Goal: Ask a question

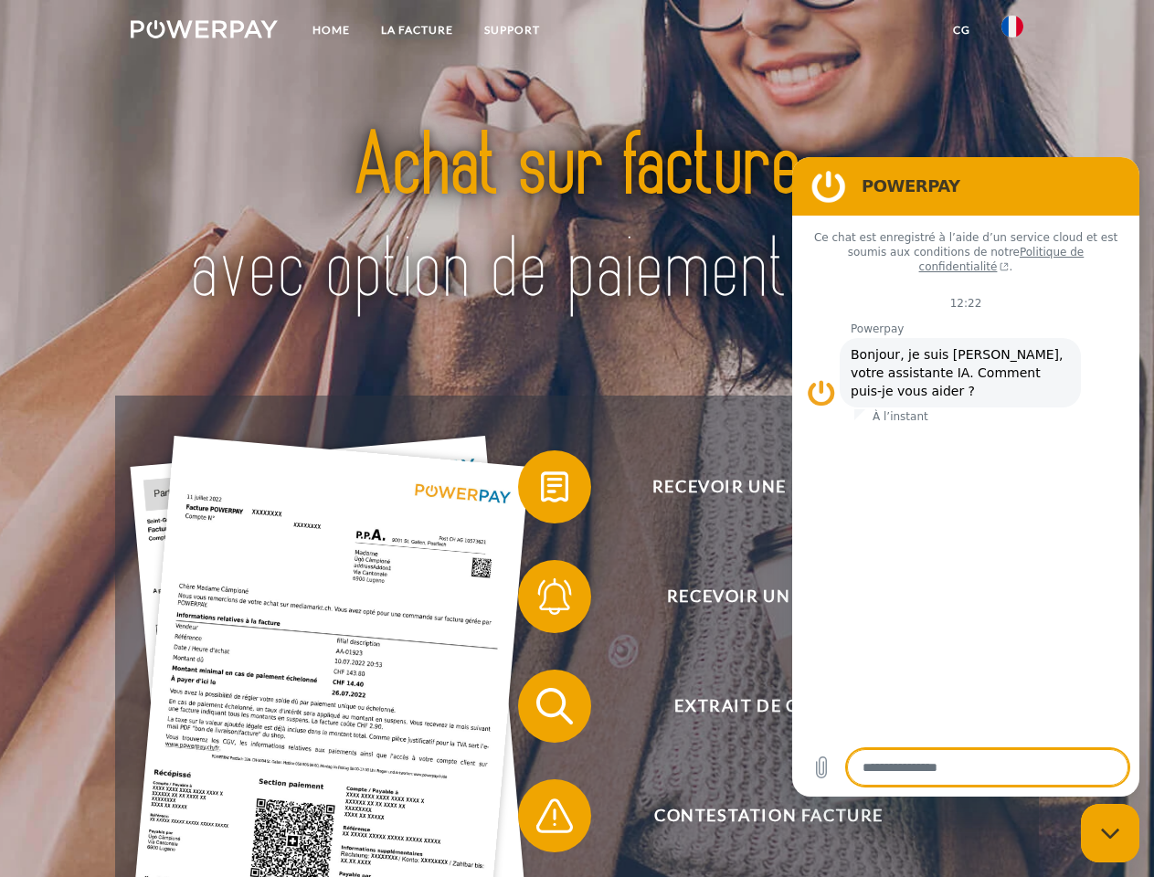
click at [204, 32] on img at bounding box center [204, 29] width 147 height 18
click at [1013, 32] on img at bounding box center [1013, 27] width 22 height 22
click at [961, 30] on link "CG" at bounding box center [962, 30] width 48 height 33
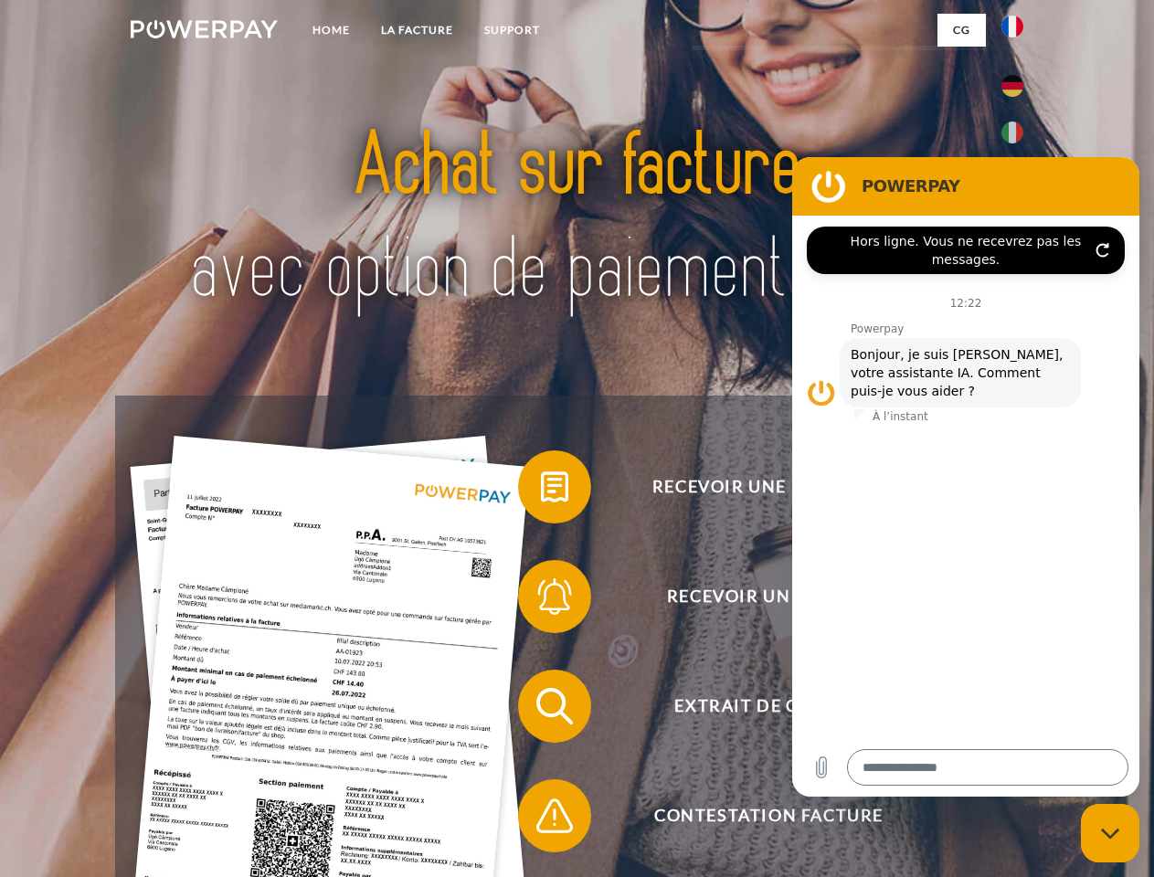
click at [541, 491] on span at bounding box center [527, 486] width 91 height 91
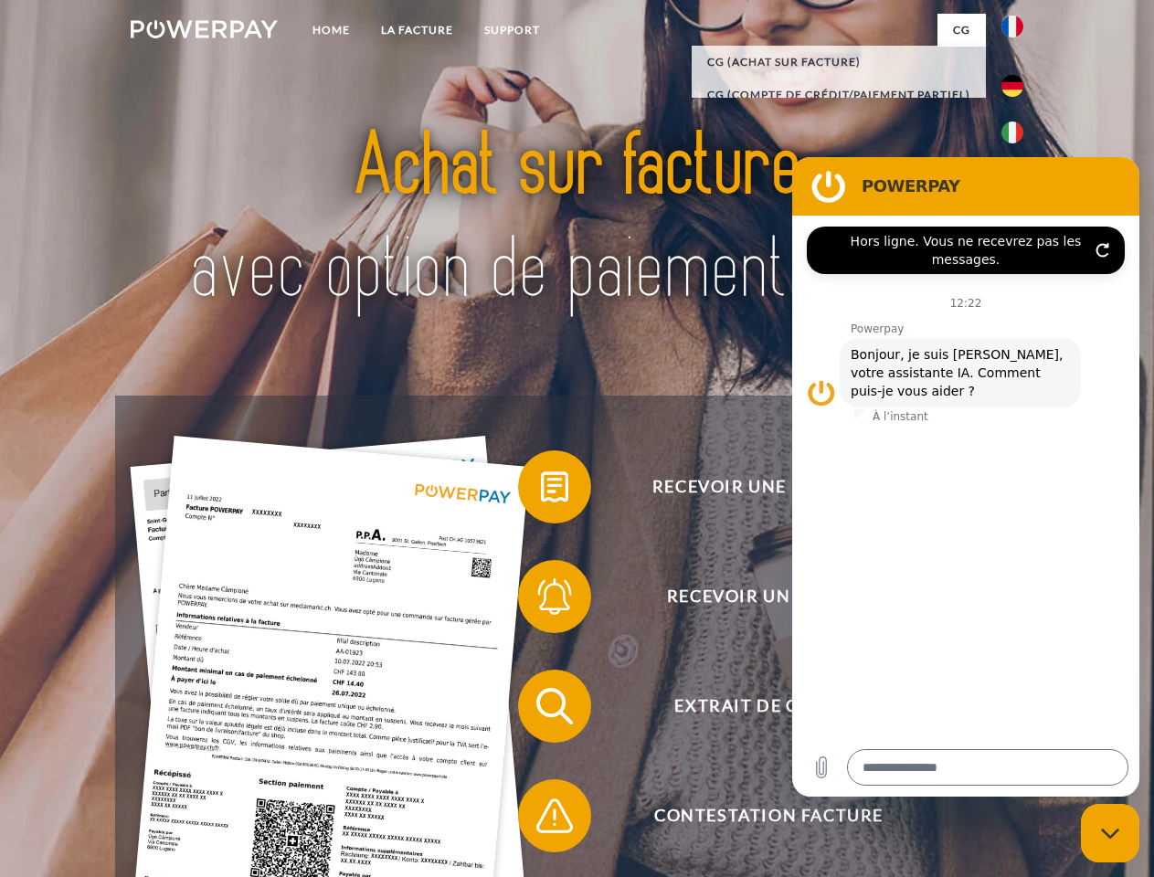
click at [541, 600] on span at bounding box center [527, 596] width 91 height 91
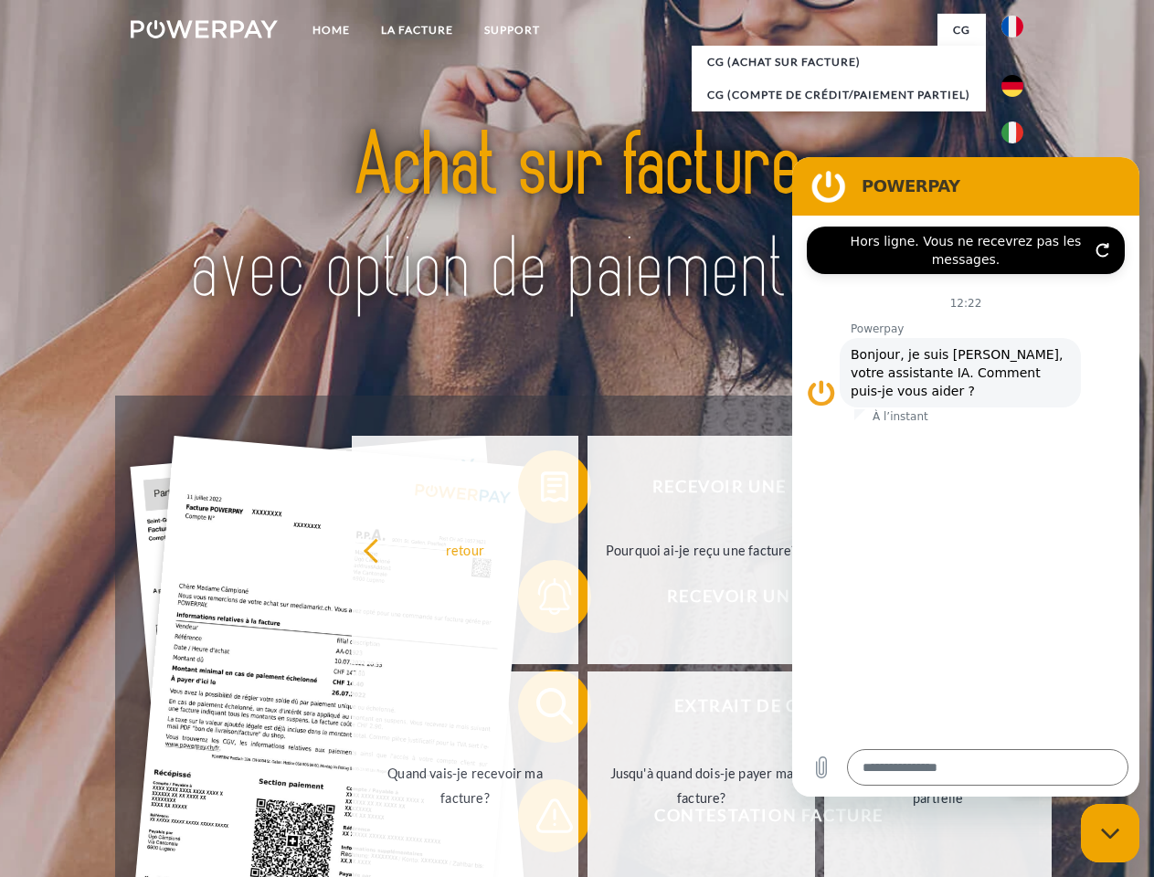
click at [588, 710] on link "Jusqu'à quand dois-je payer ma facture?" at bounding box center [702, 786] width 228 height 228
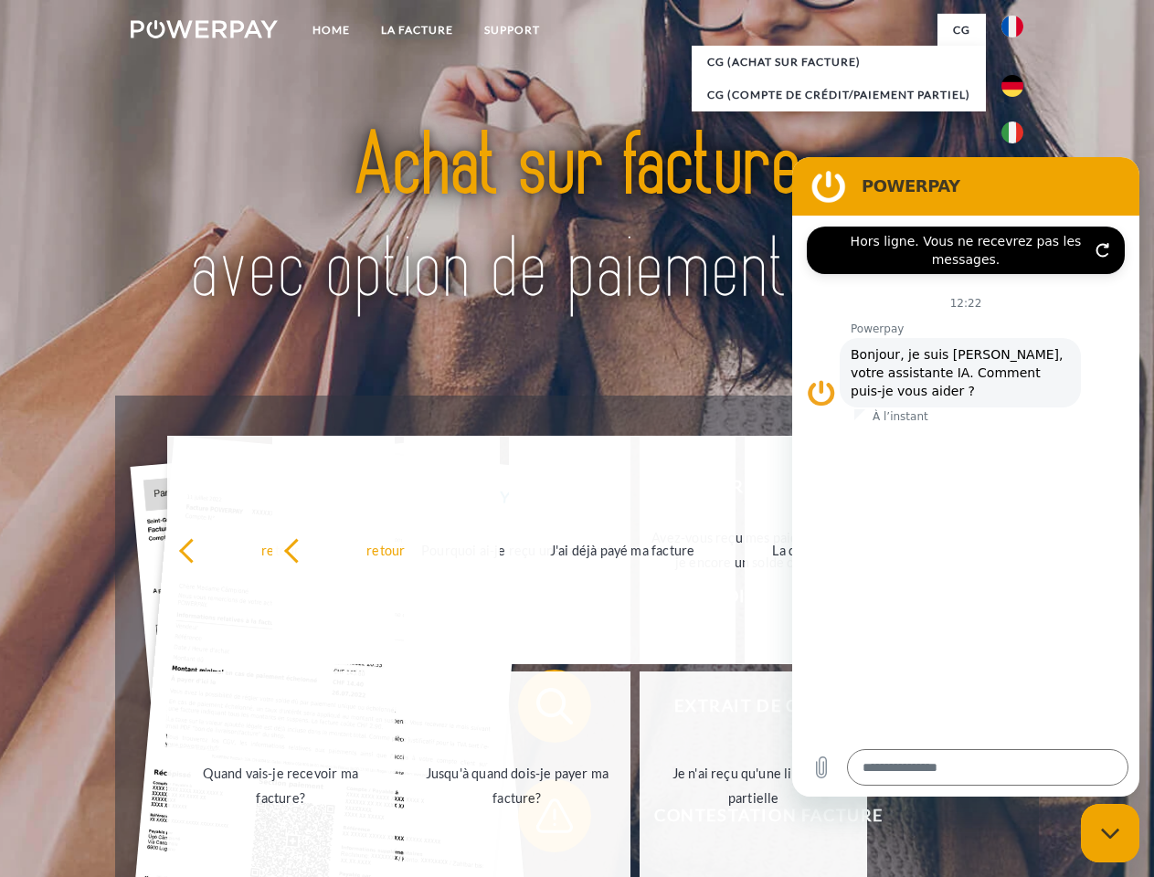
click at [541, 820] on span at bounding box center [527, 815] width 91 height 91
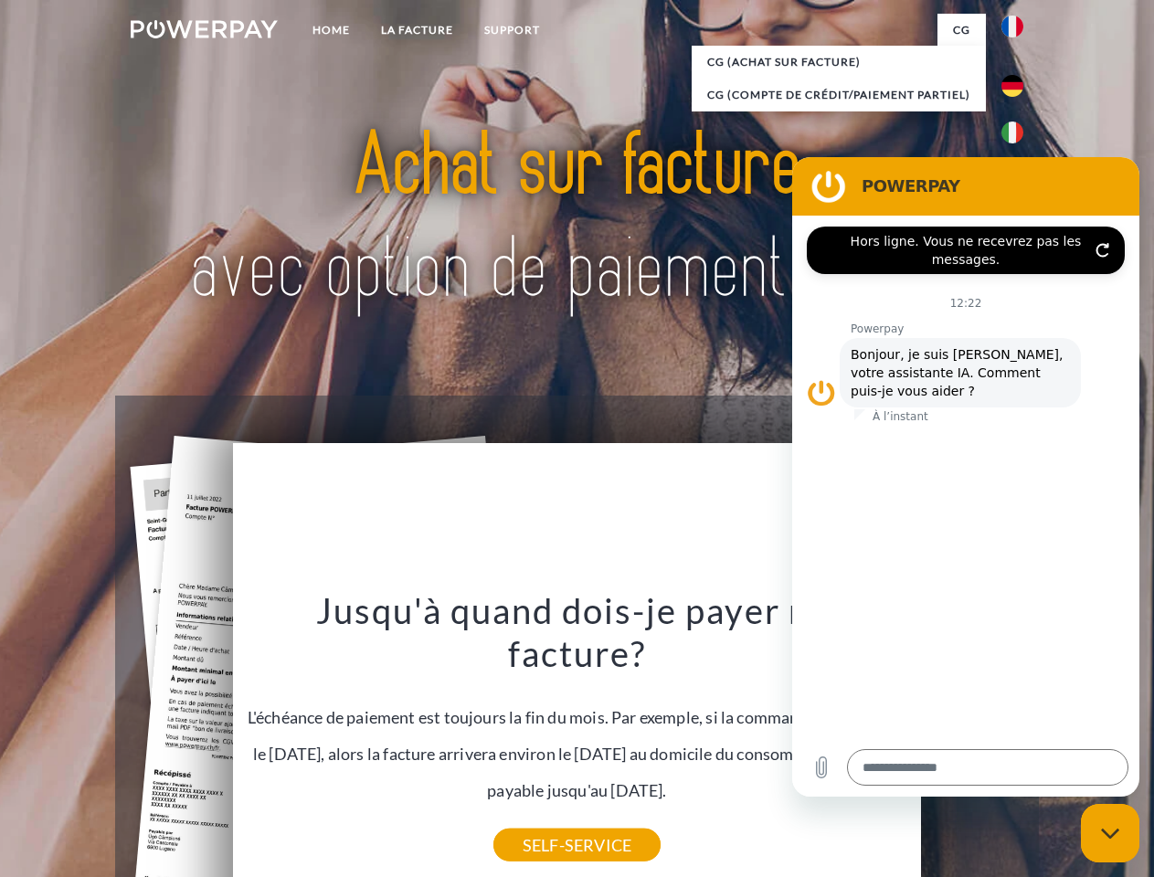
click at [1110, 833] on icon "Fermer la fenêtre de messagerie" at bounding box center [1110, 834] width 19 height 12
type textarea "*"
